Goal: Task Accomplishment & Management: Use online tool/utility

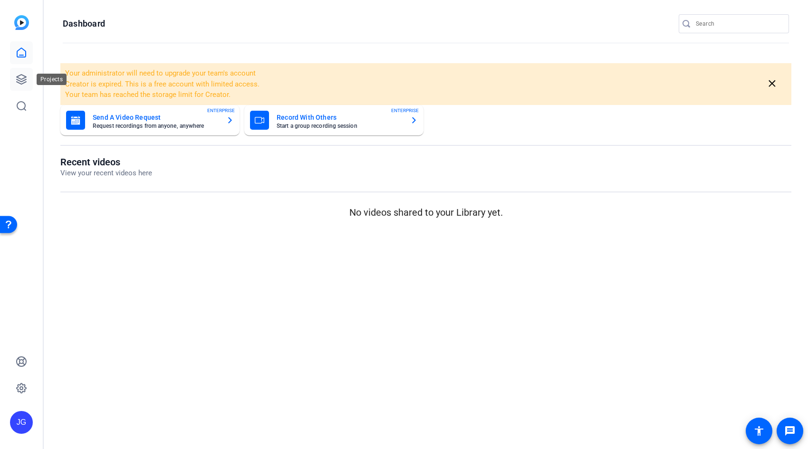
click at [22, 85] on icon at bounding box center [21, 79] width 11 height 11
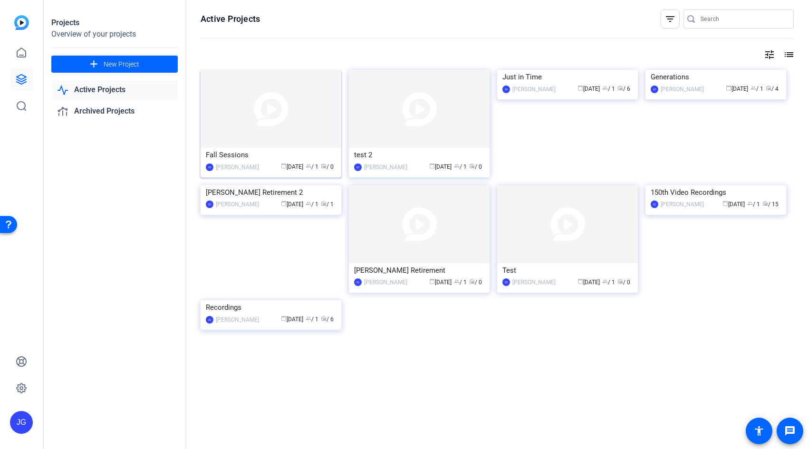
click at [260, 145] on img at bounding box center [271, 109] width 141 height 78
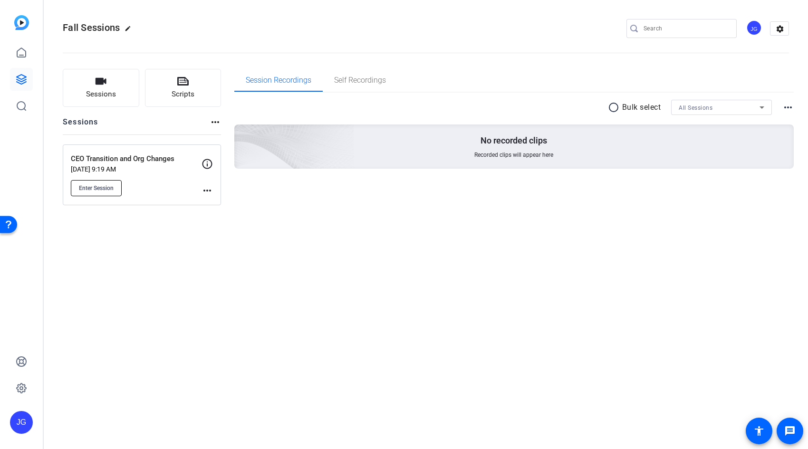
click at [93, 185] on span "Enter Session" at bounding box center [96, 188] width 35 height 8
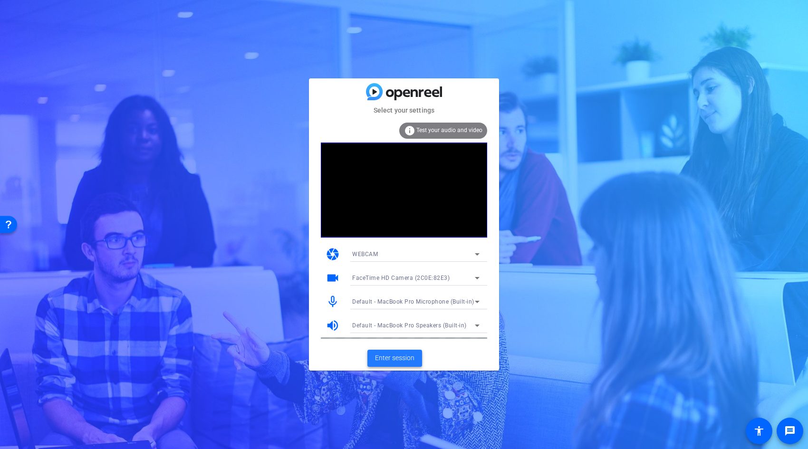
click at [403, 358] on span "Enter session" at bounding box center [394, 358] width 39 height 10
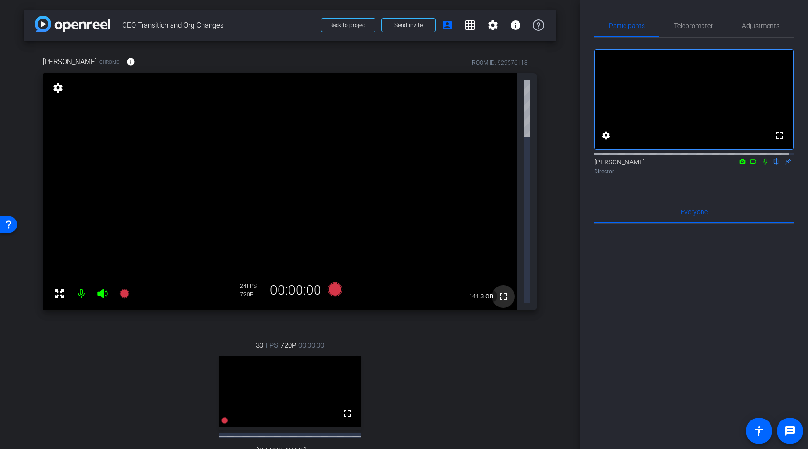
click at [504, 291] on mat-icon "fullscreen" at bounding box center [503, 296] width 11 height 11
click at [363, 26] on span "Back to project" at bounding box center [348, 25] width 38 height 7
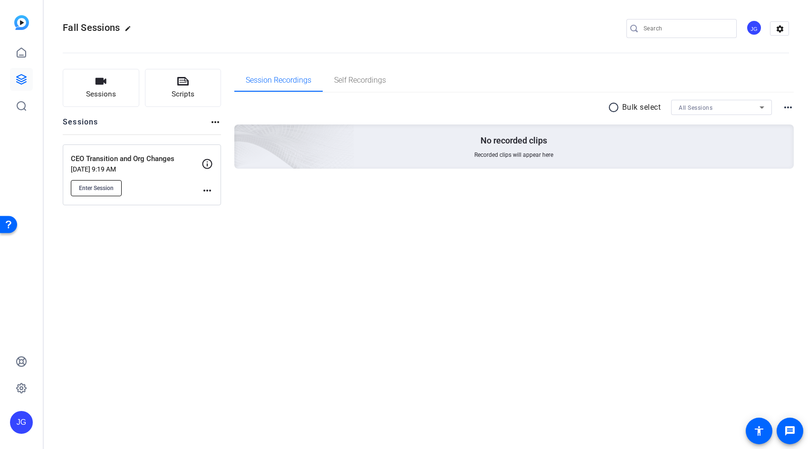
click at [110, 186] on span "Enter Session" at bounding box center [96, 188] width 35 height 8
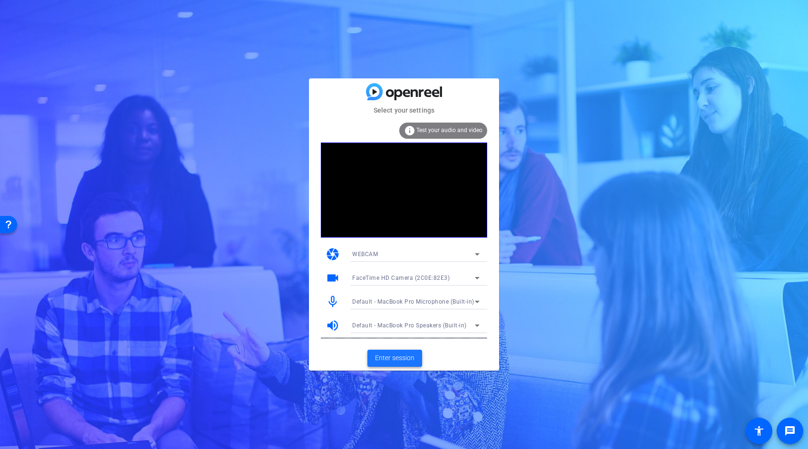
click at [400, 359] on span "Enter session" at bounding box center [394, 358] width 39 height 10
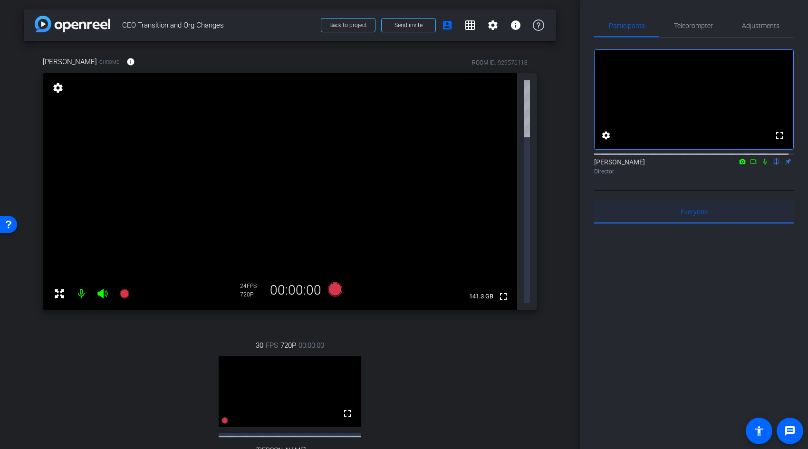
click at [698, 215] on span "Everyone 0" at bounding box center [694, 212] width 27 height 7
click at [694, 263] on div at bounding box center [694, 341] width 200 height 235
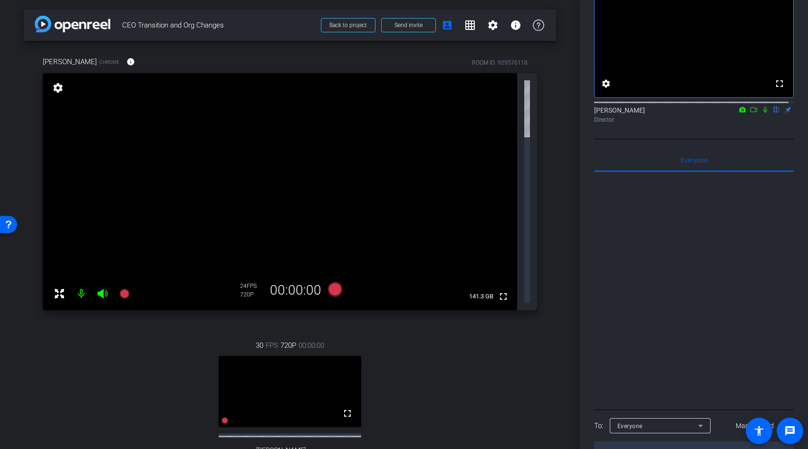
scroll to position [90, 0]
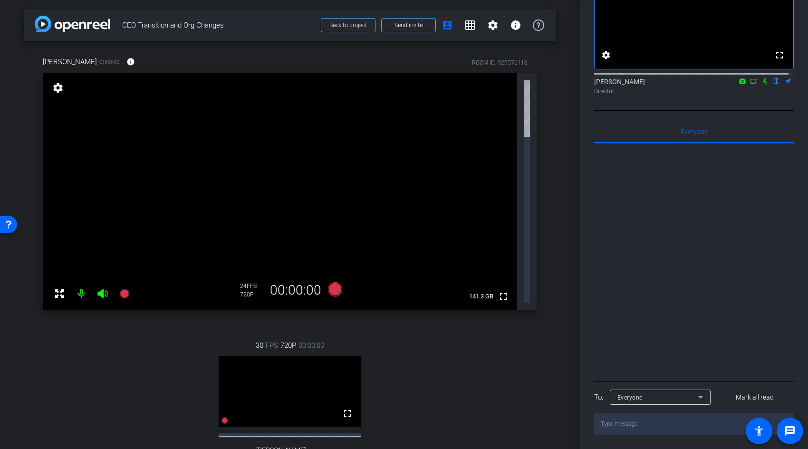
click at [691, 422] on textarea at bounding box center [694, 424] width 200 height 22
type textarea "Hello!"
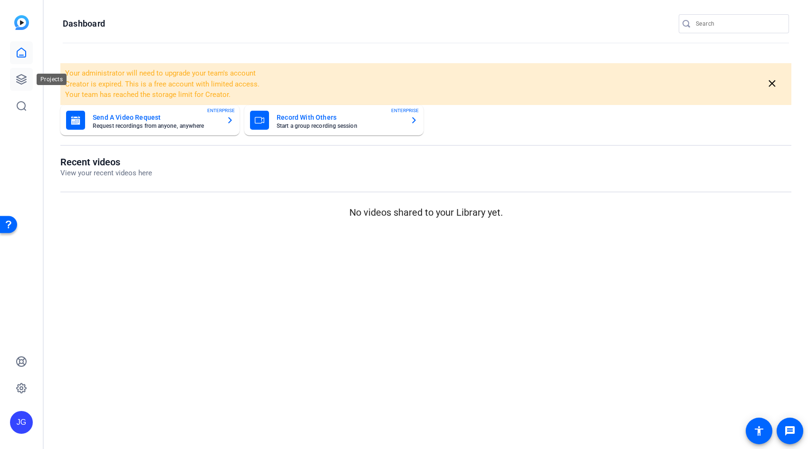
click at [26, 80] on icon at bounding box center [21, 79] width 11 height 11
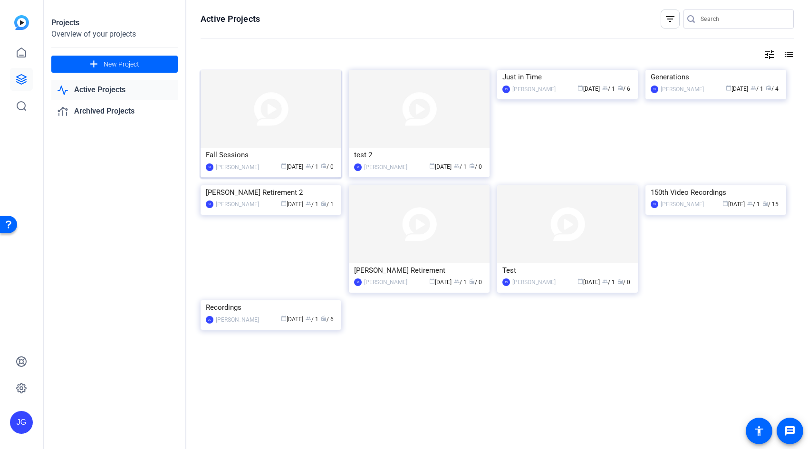
click at [299, 139] on img at bounding box center [271, 109] width 141 height 78
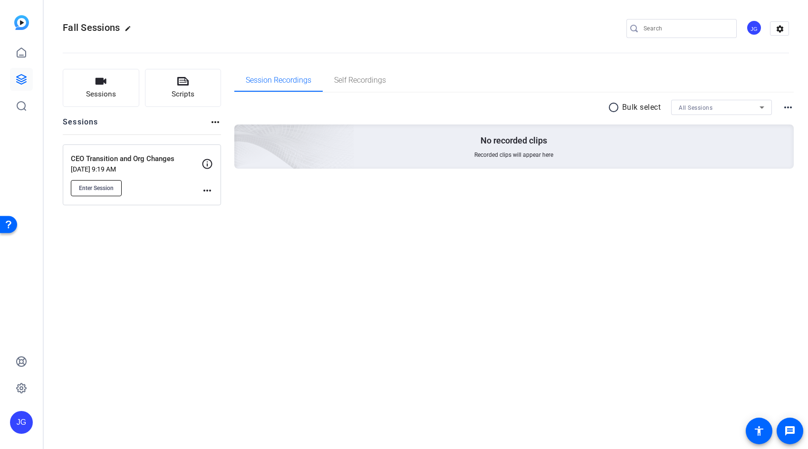
click at [104, 186] on span "Enter Session" at bounding box center [96, 188] width 35 height 8
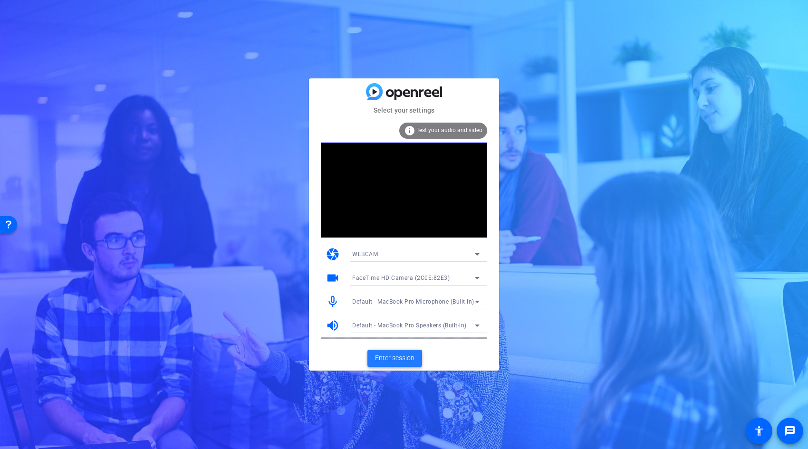
click at [393, 360] on span "Enter session" at bounding box center [394, 358] width 39 height 10
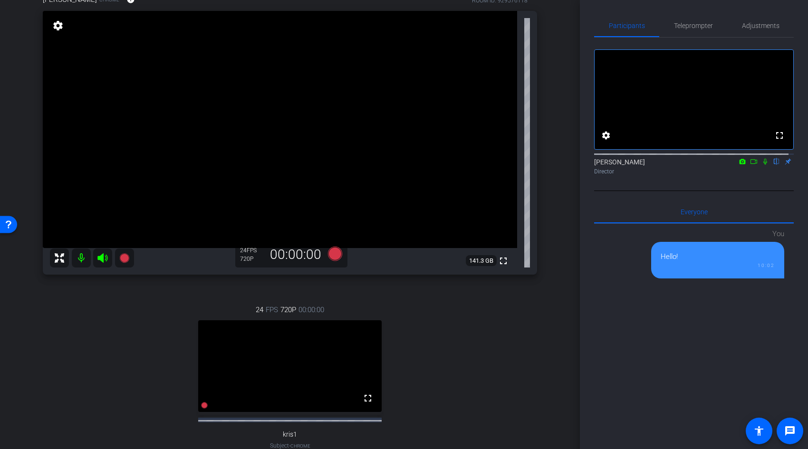
scroll to position [67, 0]
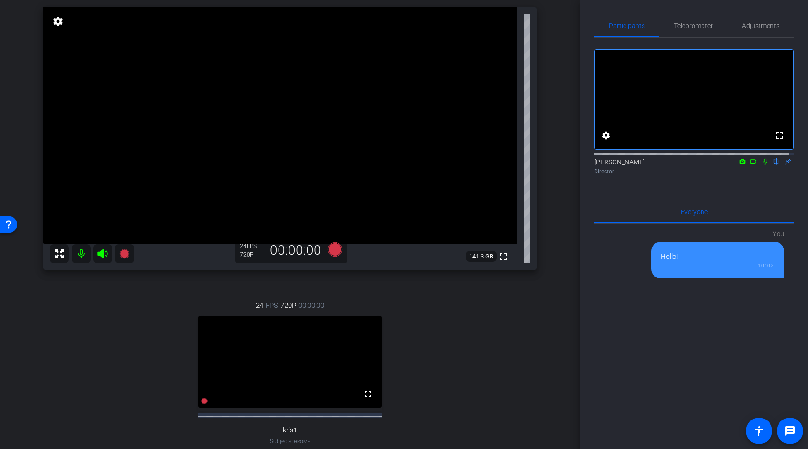
click at [60, 20] on mat-icon "settings" at bounding box center [57, 21] width 13 height 11
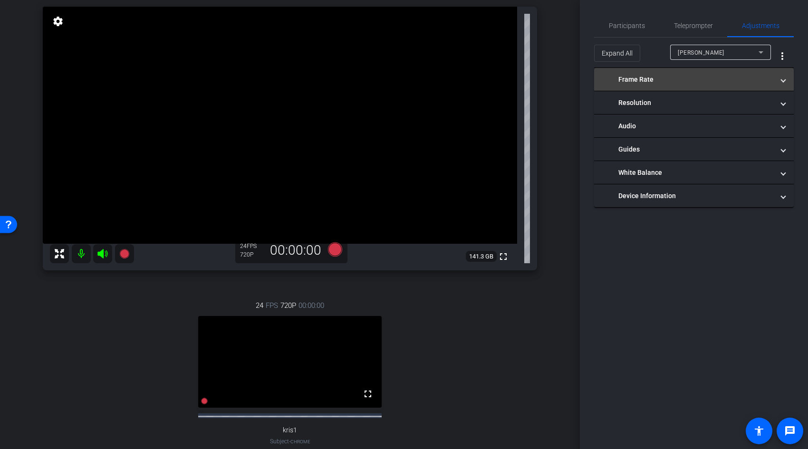
click at [783, 79] on span at bounding box center [783, 80] width 4 height 10
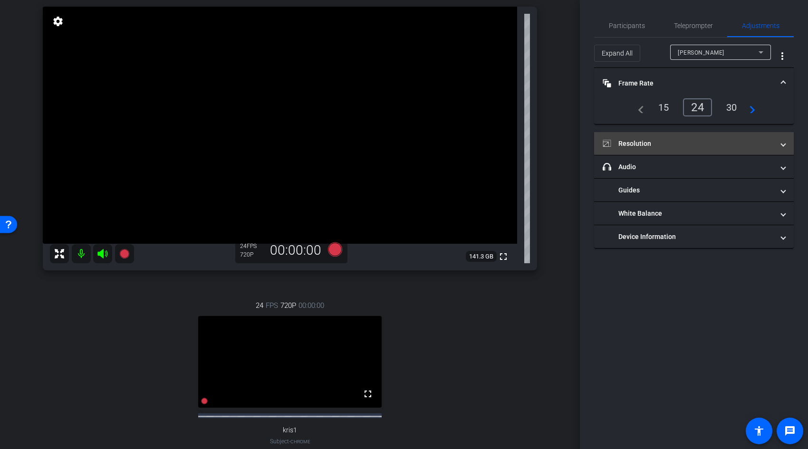
click at [783, 147] on span at bounding box center [783, 144] width 4 height 10
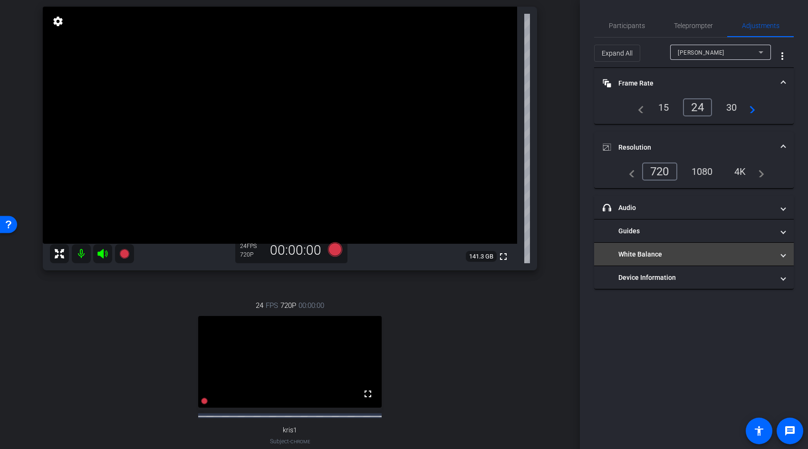
click at [779, 253] on span "White Balance" at bounding box center [692, 255] width 179 height 10
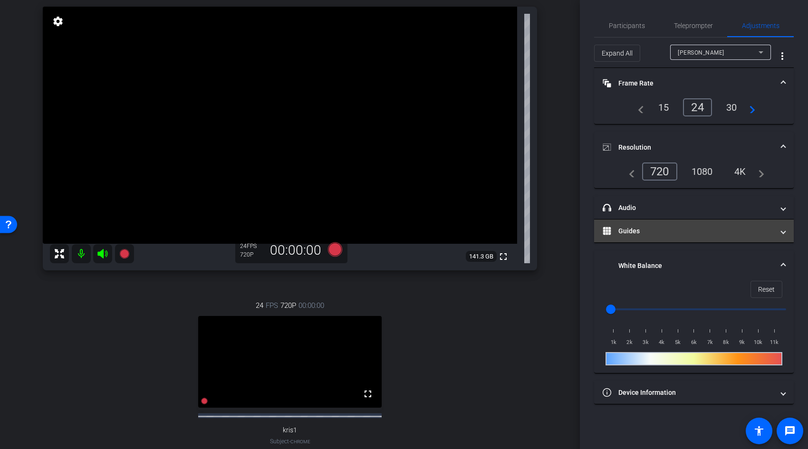
click at [784, 234] on span at bounding box center [783, 231] width 4 height 10
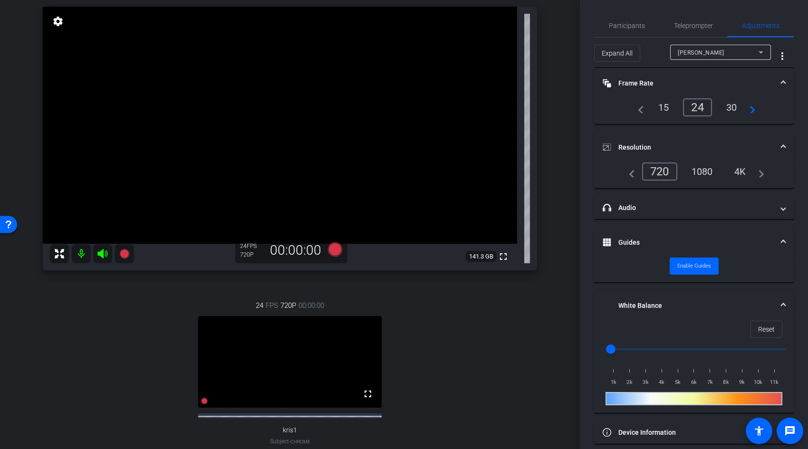
click at [781, 304] on span at bounding box center [783, 306] width 4 height 10
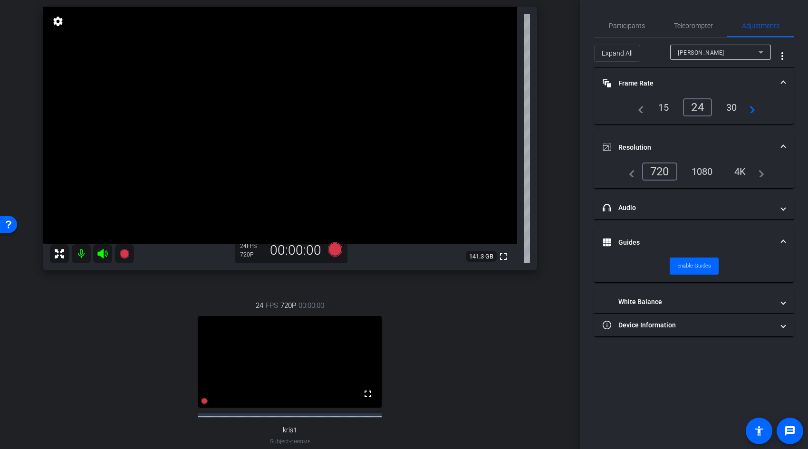
click at [409, 129] on video at bounding box center [280, 125] width 474 height 237
click at [618, 22] on span "Participants" at bounding box center [627, 25] width 36 height 7
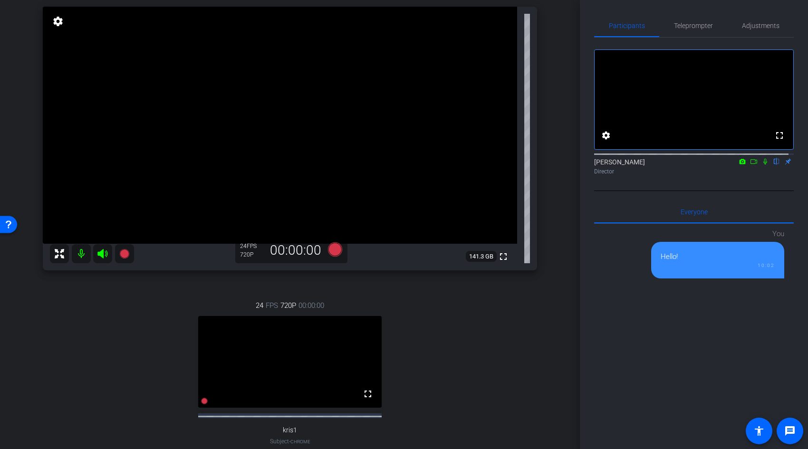
click at [472, 386] on div "24 FPS 720P 00:00:00 fullscreen kris1 Subject - Chrome settings" at bounding box center [290, 383] width 494 height 196
click at [290, 387] on video at bounding box center [289, 362] width 183 height 92
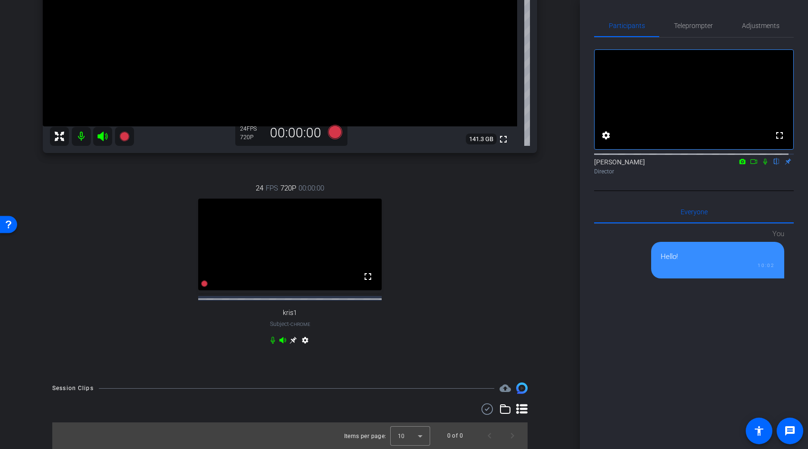
scroll to position [0, 0]
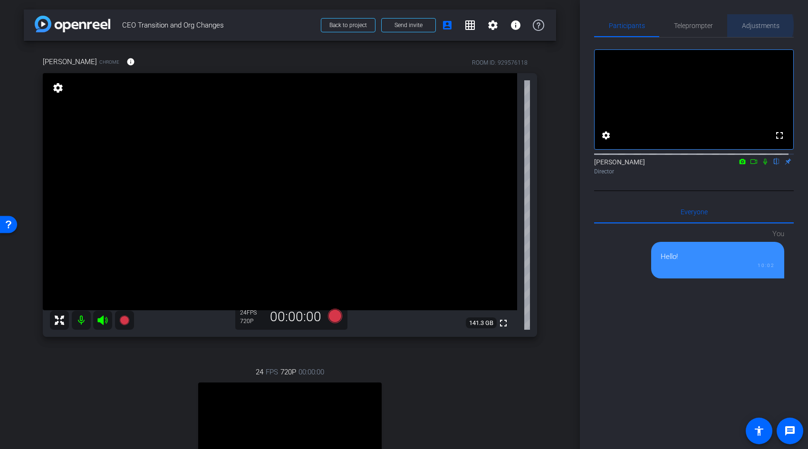
click at [752, 26] on span "Adjustments" at bounding box center [761, 25] width 38 height 7
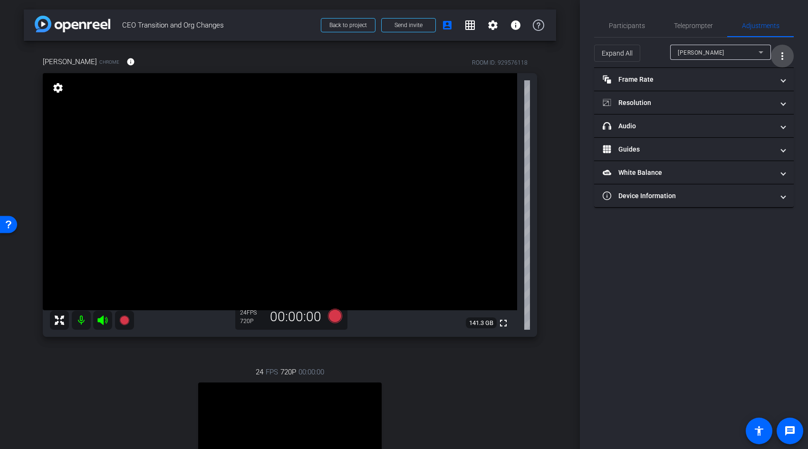
click at [781, 55] on mat-icon "more_vert" at bounding box center [782, 55] width 11 height 11
click at [760, 56] on div at bounding box center [404, 224] width 808 height 449
click at [759, 51] on icon at bounding box center [760, 52] width 5 height 2
click at [699, 299] on div at bounding box center [404, 224] width 808 height 449
click at [488, 27] on mat-icon "settings" at bounding box center [492, 24] width 11 height 11
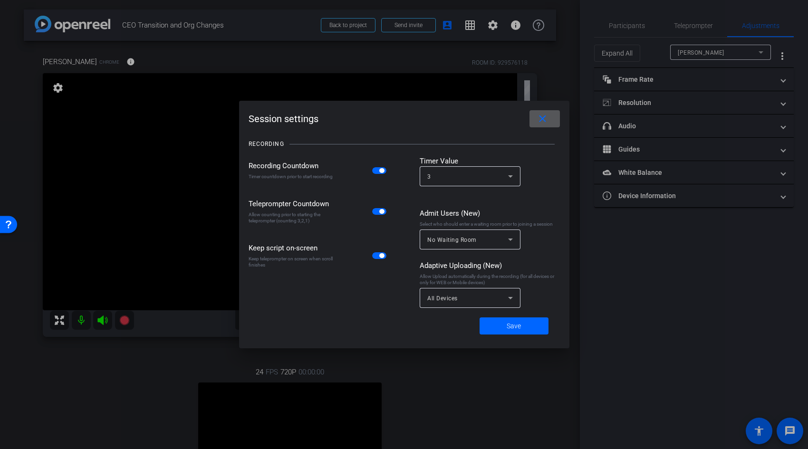
click at [541, 119] on mat-icon "close" at bounding box center [543, 119] width 12 height 12
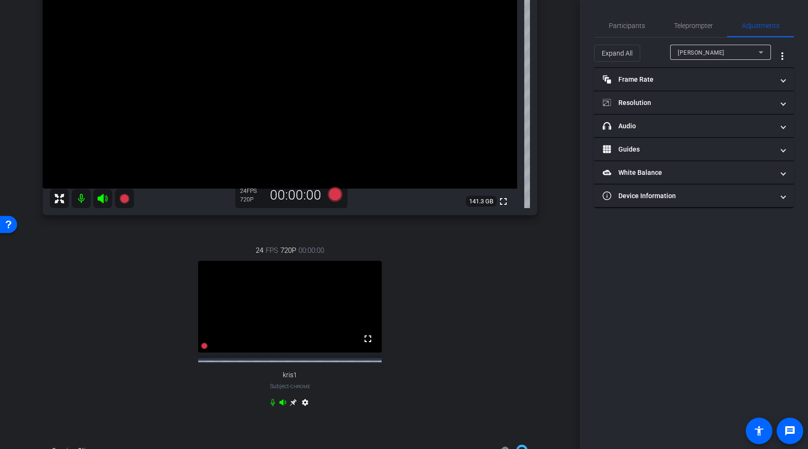
scroll to position [103, 0]
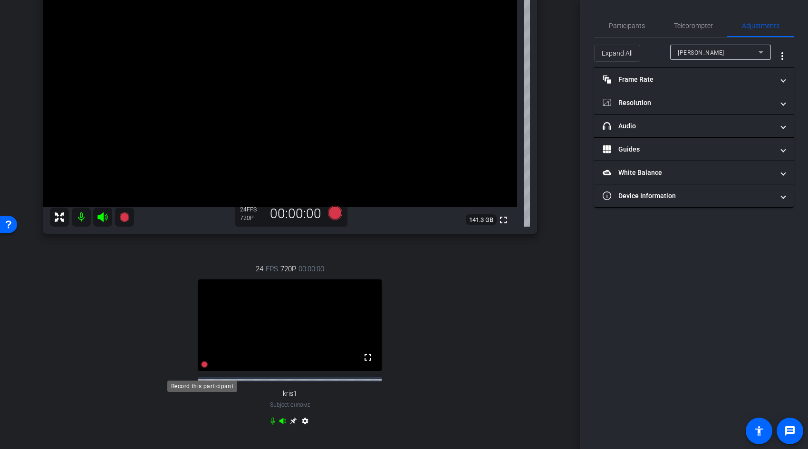
click at [201, 368] on icon at bounding box center [204, 364] width 7 height 7
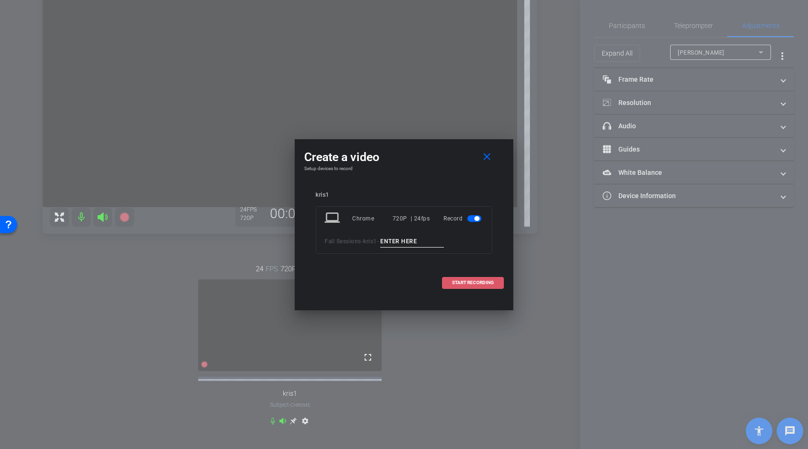
click at [472, 282] on span "START RECORDING" at bounding box center [473, 282] width 42 height 5
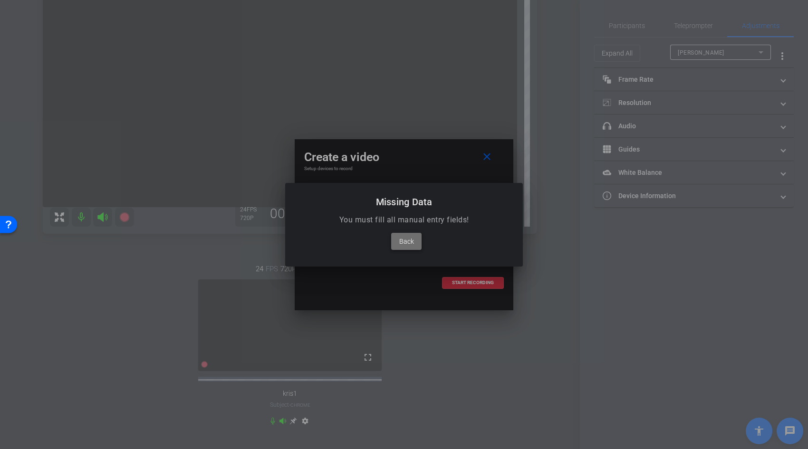
click at [401, 243] on span "Back" at bounding box center [406, 241] width 15 height 11
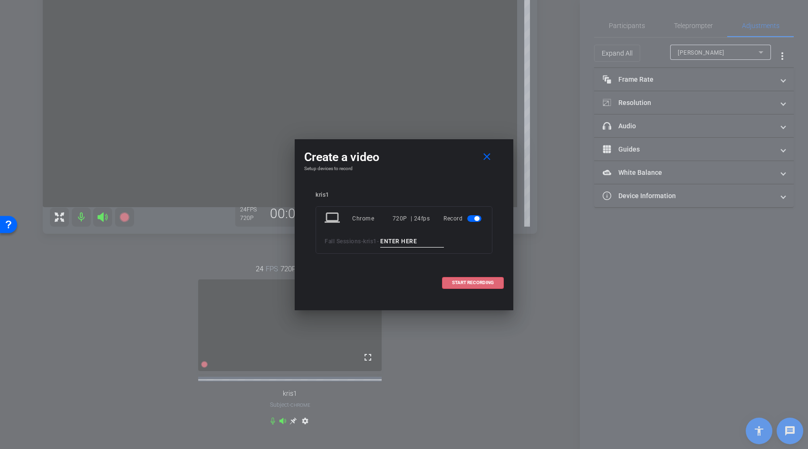
click at [427, 242] on input at bounding box center [412, 242] width 64 height 12
type input "[PERSON_NAME]"
click at [480, 280] on span "START RECORDING" at bounding box center [473, 282] width 42 height 5
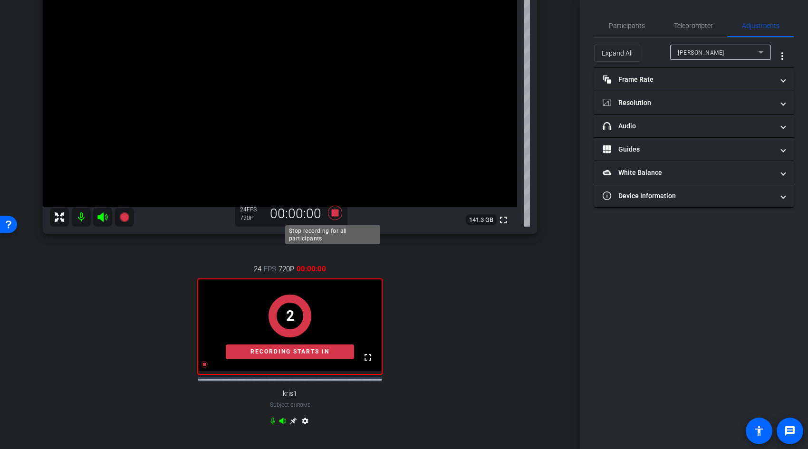
click at [329, 211] on icon at bounding box center [335, 213] width 14 height 14
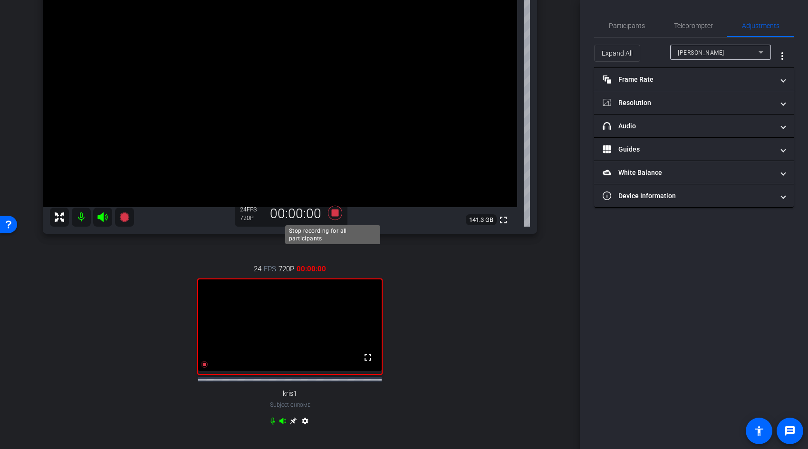
click at [333, 214] on icon at bounding box center [335, 213] width 14 height 14
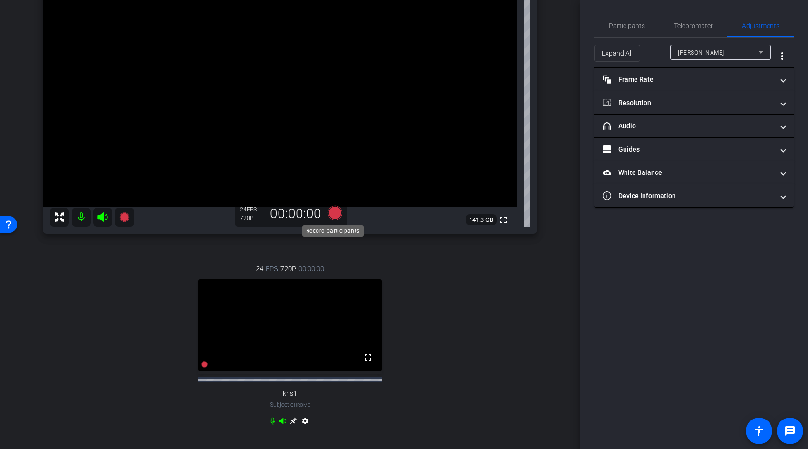
click at [333, 214] on icon at bounding box center [335, 213] width 14 height 14
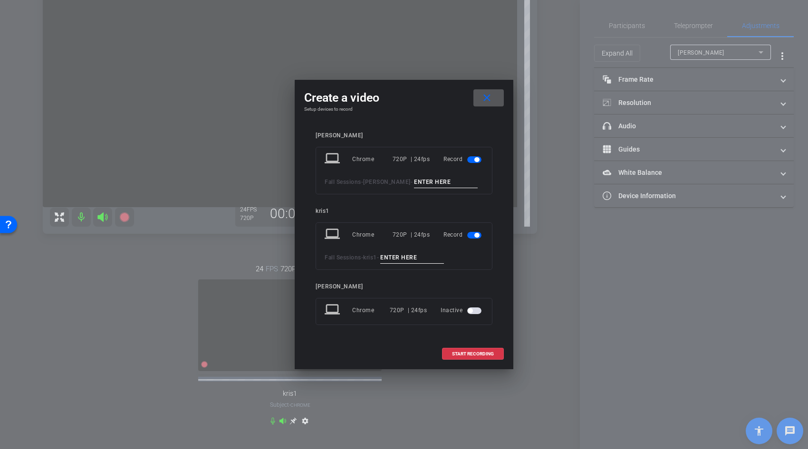
click at [426, 182] on input at bounding box center [446, 182] width 64 height 12
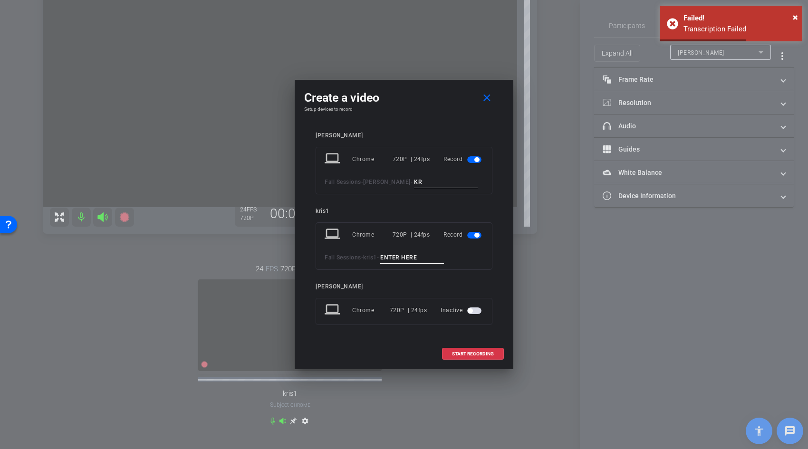
type input "KR"
click at [427, 259] on input at bounding box center [412, 258] width 64 height 12
type input "R"
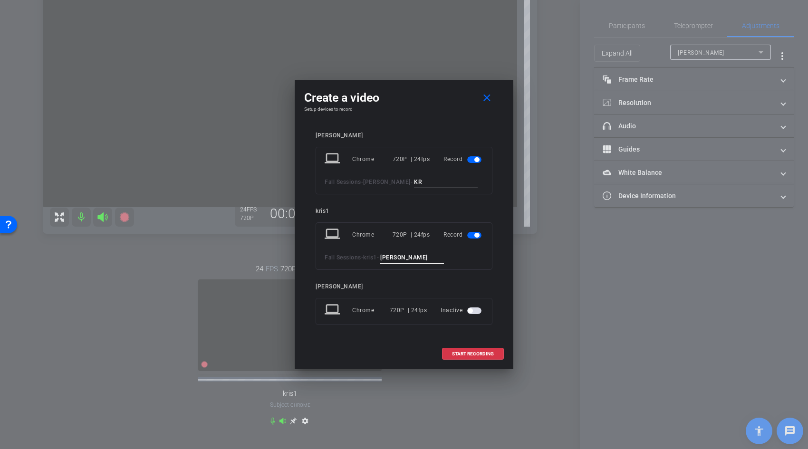
type input "[PERSON_NAME]"
click at [415, 182] on input "KR" at bounding box center [446, 182] width 64 height 12
type input "[PERSON_NAME]"
click at [480, 354] on span "START RECORDING" at bounding box center [473, 354] width 42 height 5
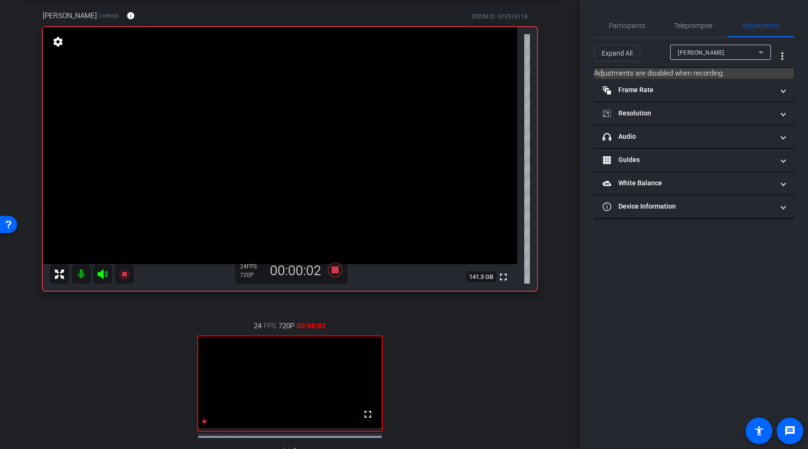
scroll to position [97, 0]
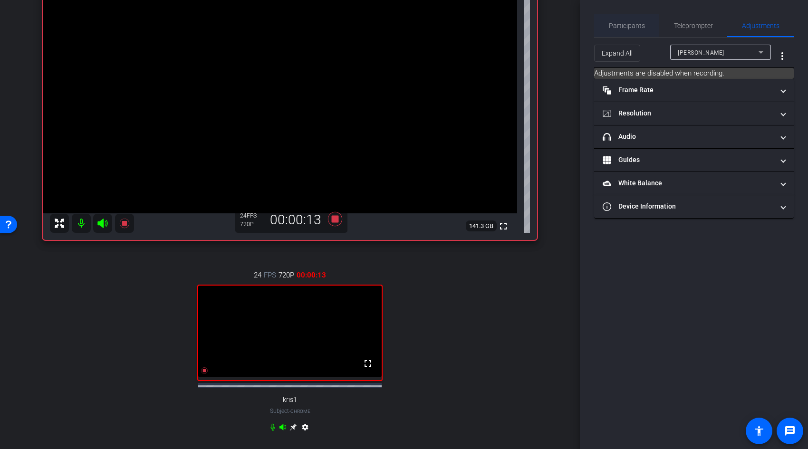
click at [643, 25] on span "Participants" at bounding box center [627, 25] width 36 height 7
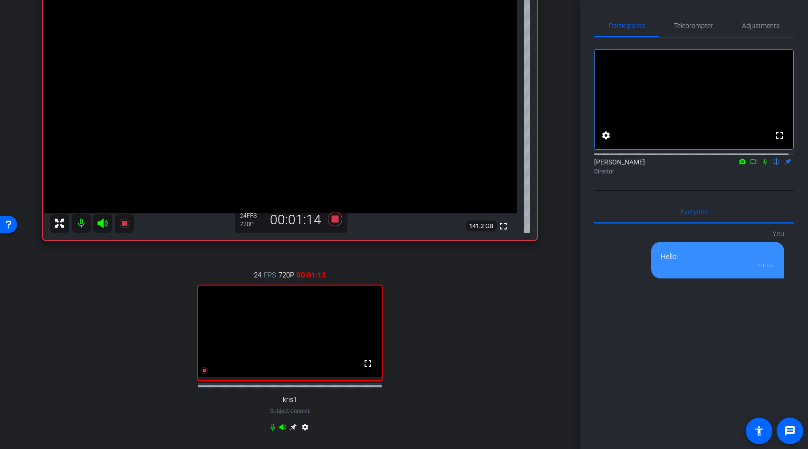
scroll to position [234, 0]
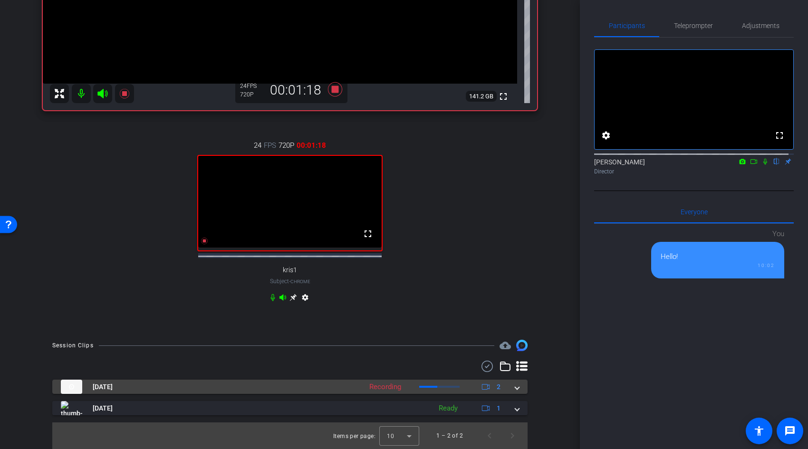
click at [515, 389] on mat-expansion-panel-header "[DATE] Recording 2" at bounding box center [289, 387] width 475 height 14
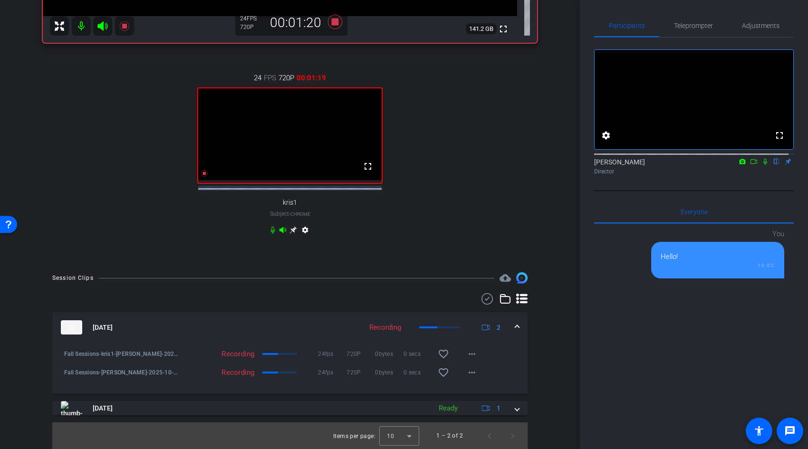
scroll to position [111, 0]
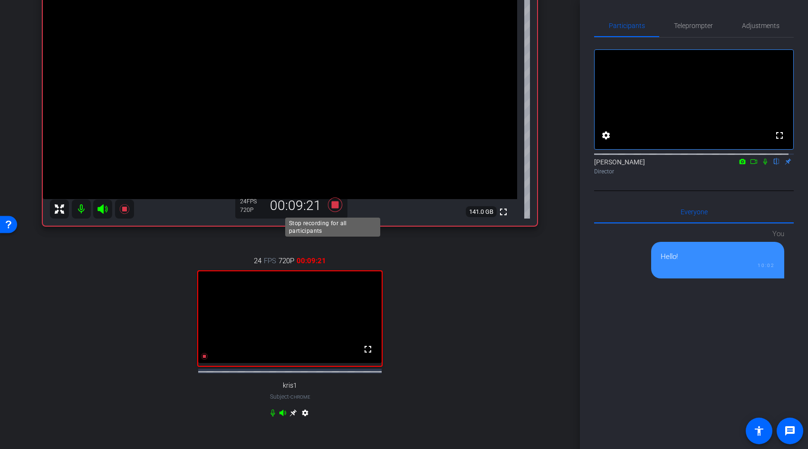
click at [336, 207] on icon at bounding box center [335, 205] width 14 height 14
click at [334, 205] on icon at bounding box center [335, 205] width 14 height 14
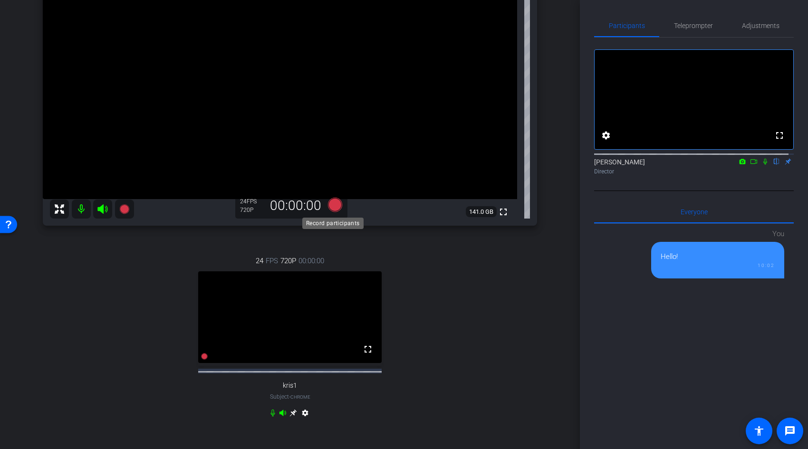
click at [334, 205] on icon at bounding box center [335, 205] width 14 height 14
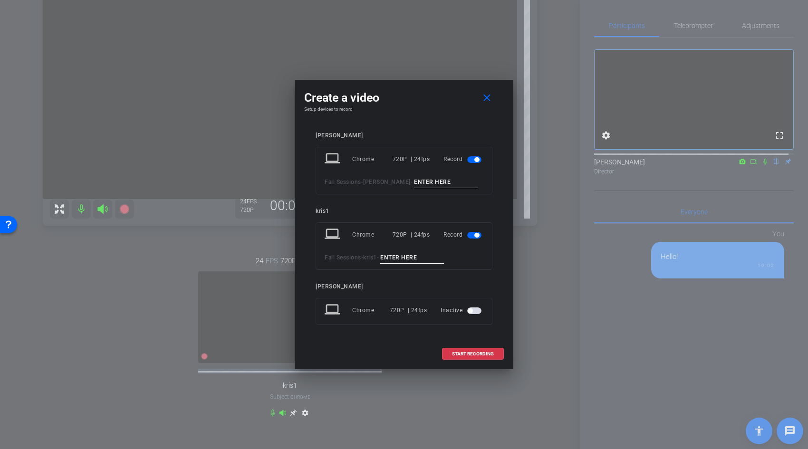
click at [424, 182] on input at bounding box center [446, 182] width 64 height 12
type input "[PERSON_NAME]"
click at [416, 259] on input at bounding box center [412, 258] width 64 height 12
type input "R"
type input "KR"
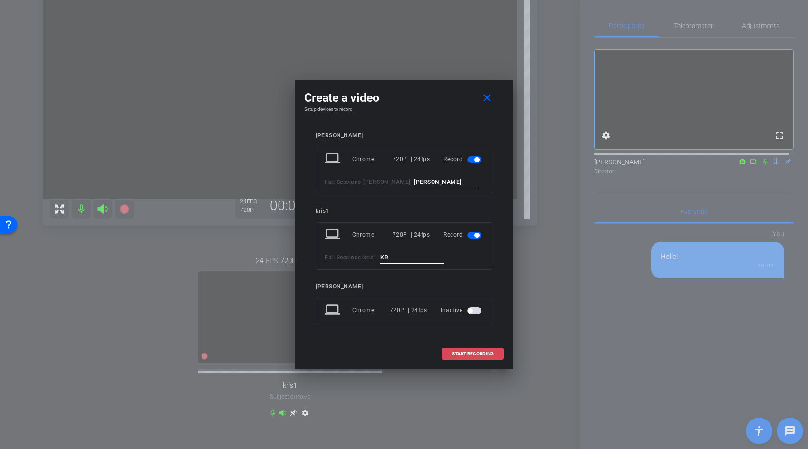
click at [478, 352] on span "START RECORDING" at bounding box center [473, 354] width 42 height 5
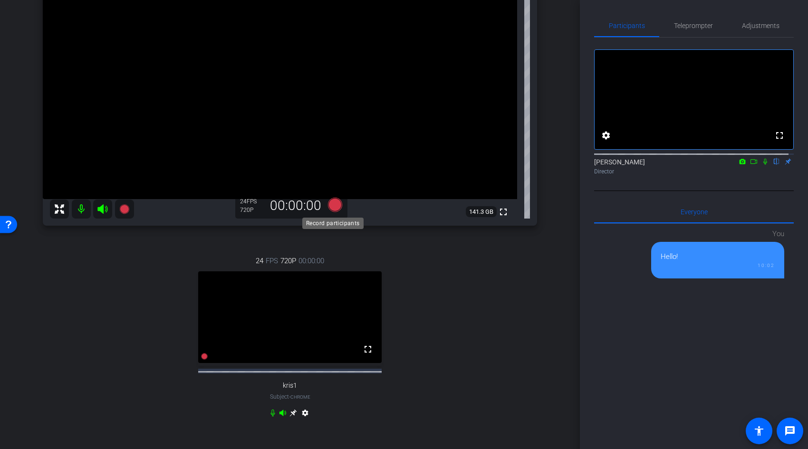
click at [332, 204] on icon at bounding box center [335, 205] width 14 height 14
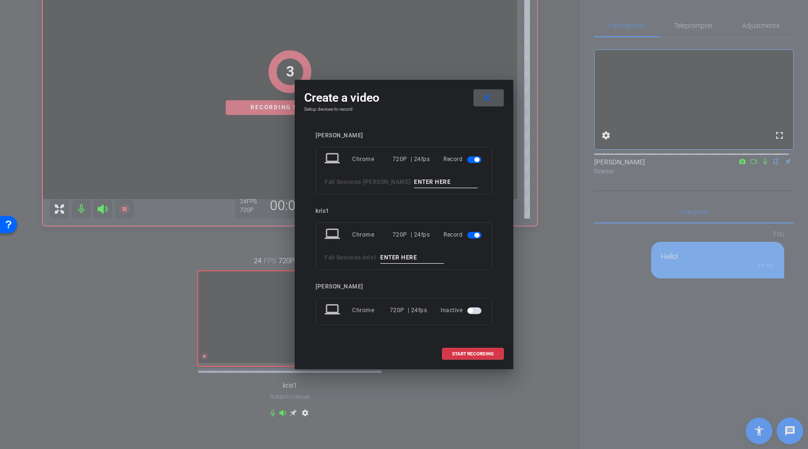
click at [422, 179] on input at bounding box center [446, 182] width 64 height 12
click at [492, 96] on mat-icon "close" at bounding box center [487, 98] width 12 height 12
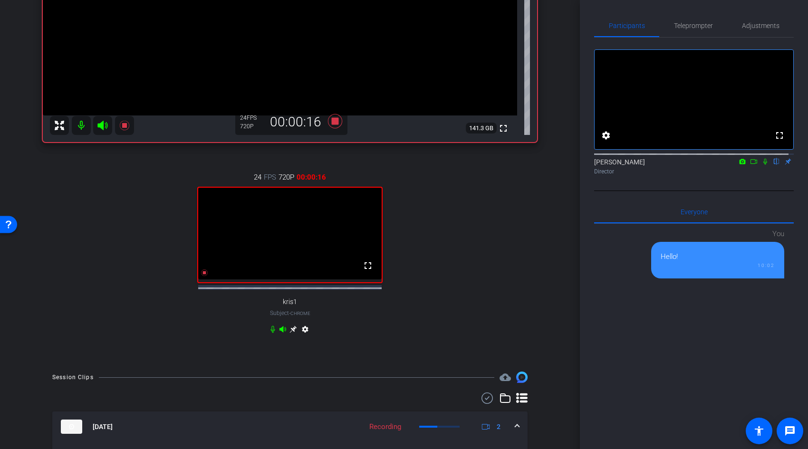
scroll to position [323, 0]
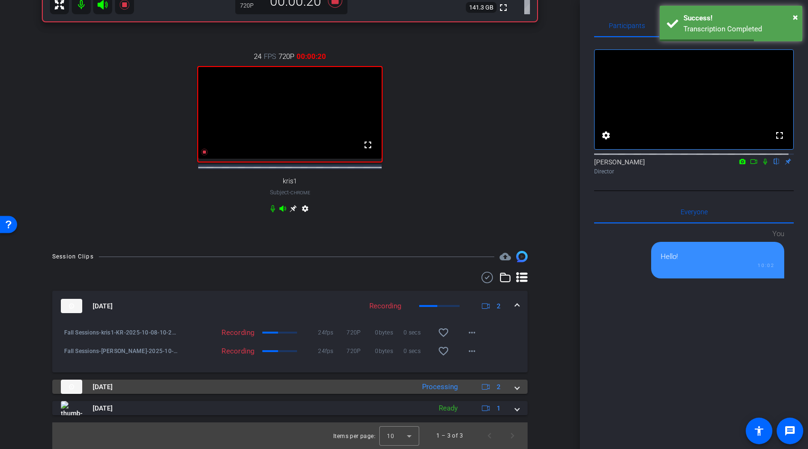
click at [515, 386] on span at bounding box center [517, 387] width 4 height 10
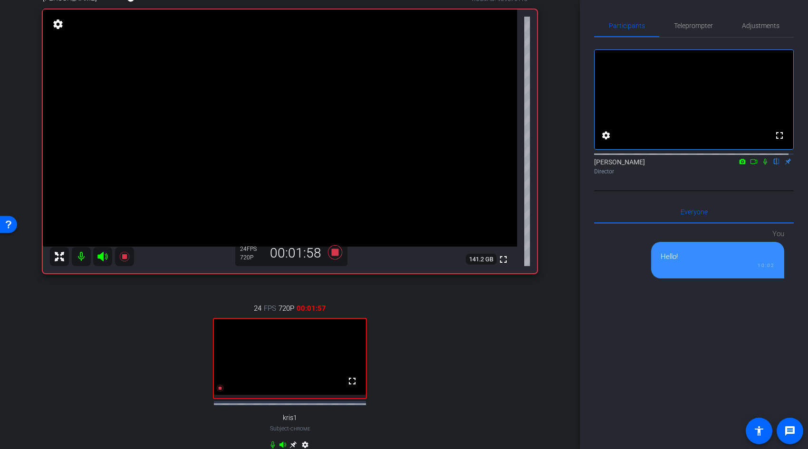
scroll to position [62, 0]
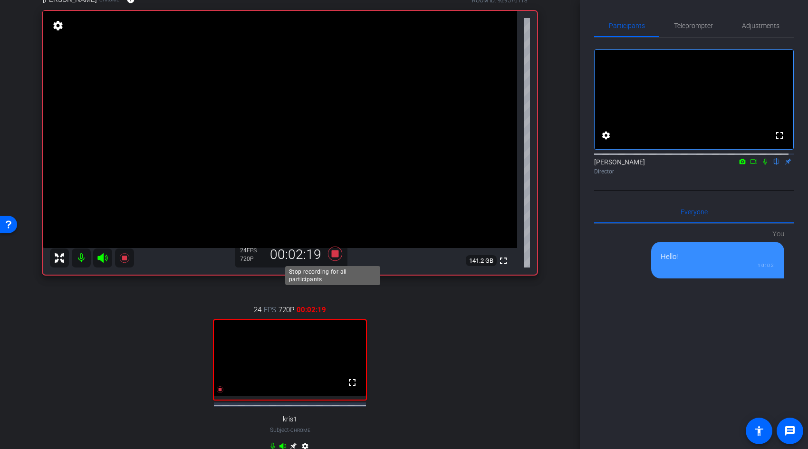
click at [332, 253] on icon at bounding box center [335, 254] width 14 height 14
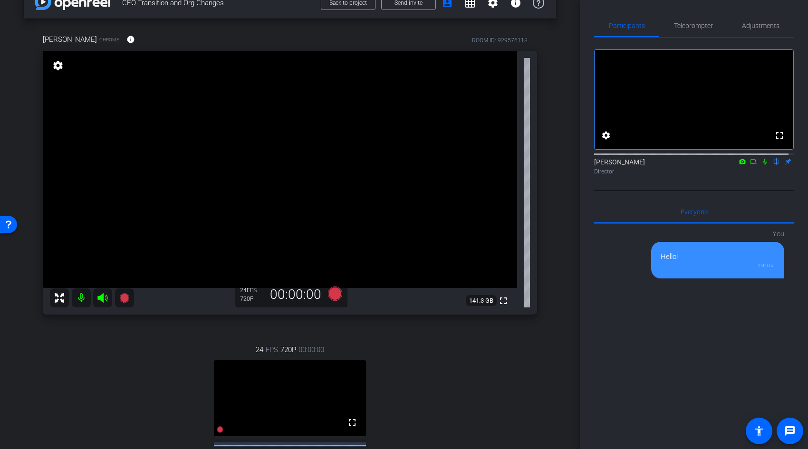
scroll to position [41, 0]
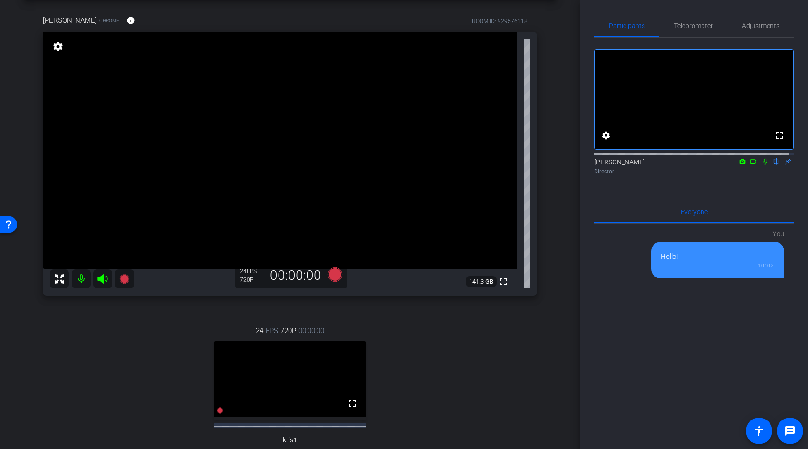
click at [55, 48] on mat-icon "settings" at bounding box center [57, 46] width 13 height 11
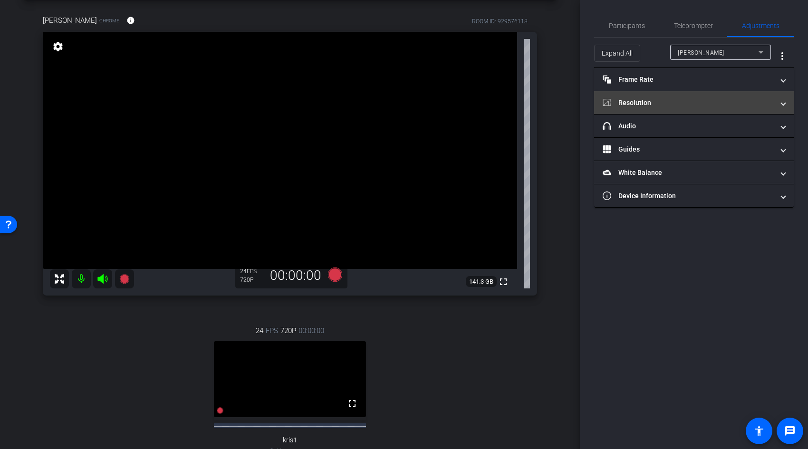
click at [788, 105] on mat-expansion-panel-header "Resolution" at bounding box center [694, 102] width 200 height 23
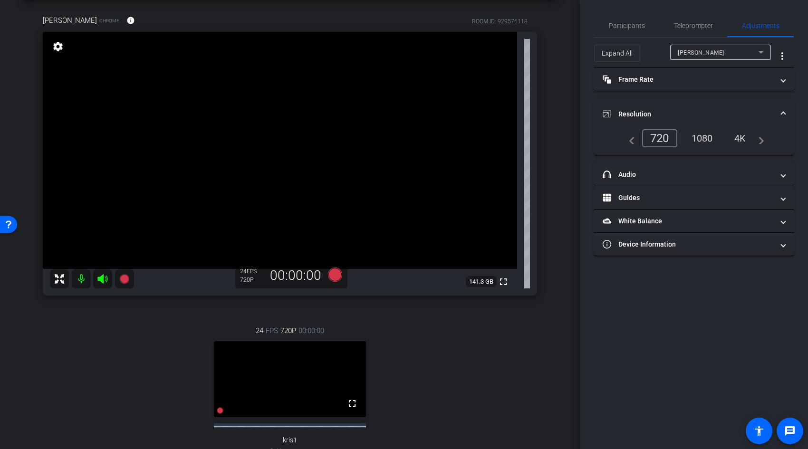
click at [705, 143] on div "1080" at bounding box center [702, 138] width 36 height 16
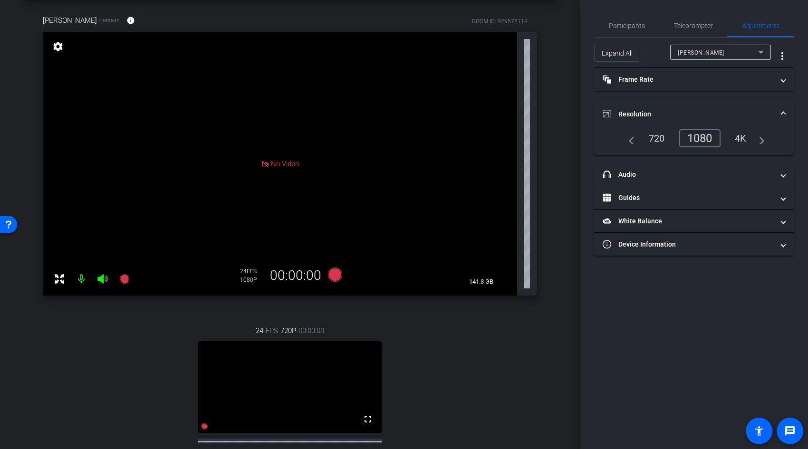
click at [654, 135] on div "720" at bounding box center [657, 138] width 30 height 16
click at [658, 137] on div "720" at bounding box center [657, 138] width 30 height 16
click at [655, 139] on div "720" at bounding box center [657, 138] width 30 height 16
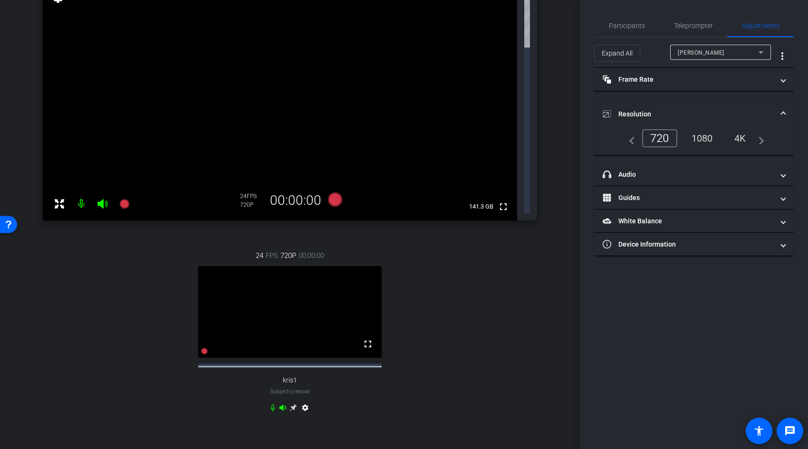
scroll to position [0, 0]
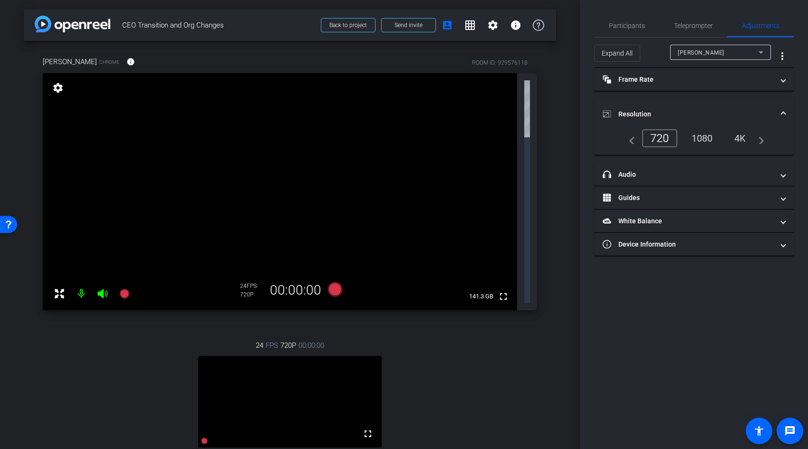
click at [59, 288] on icon at bounding box center [59, 293] width 11 height 11
click at [626, 28] on span "Participants" at bounding box center [627, 25] width 36 height 7
